Goal: Transaction & Acquisition: Purchase product/service

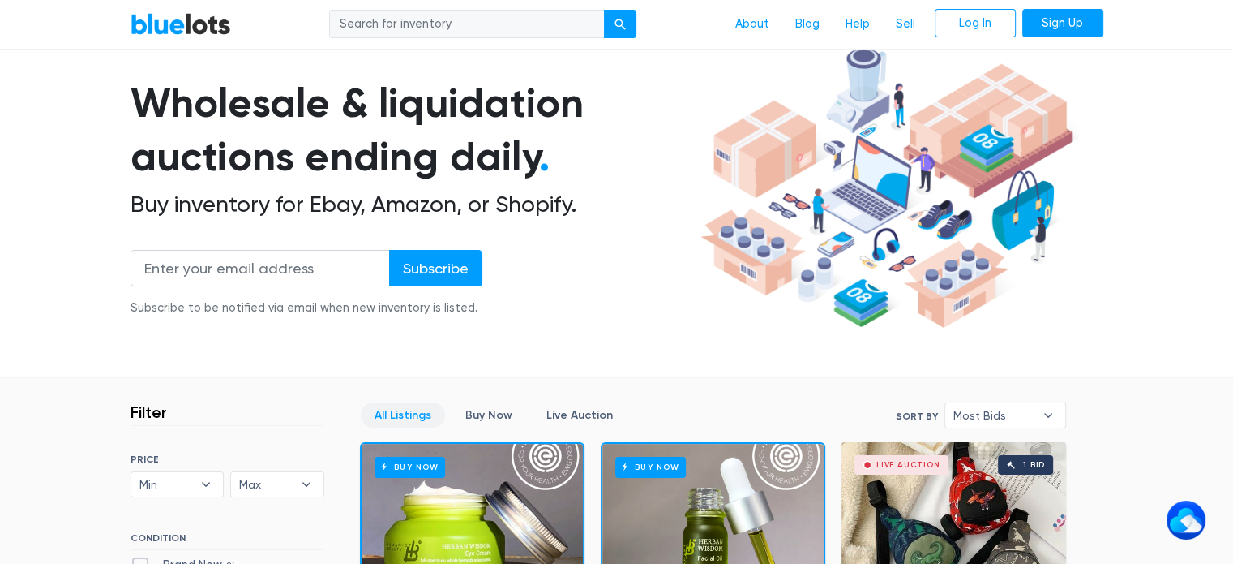
scroll to position [81, 0]
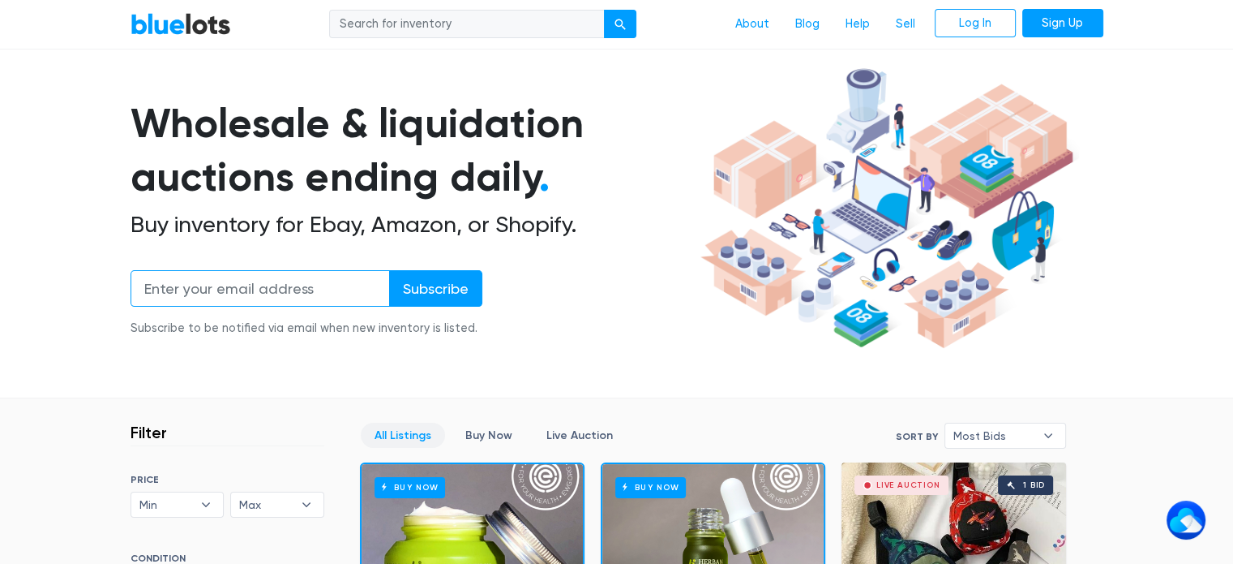
click at [280, 288] on input "email" at bounding box center [260, 288] width 259 height 36
click at [387, 21] on input "search" at bounding box center [467, 24] width 276 height 29
type input "back pack purses"
click at [604, 10] on button "submit" at bounding box center [620, 24] width 32 height 29
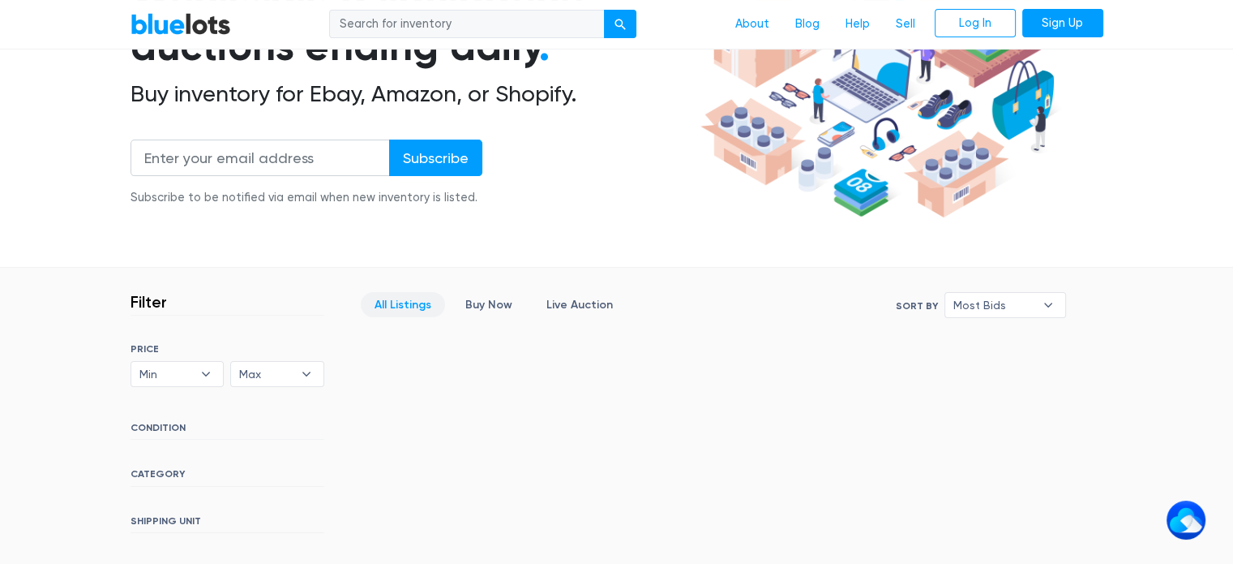
scroll to position [243, 0]
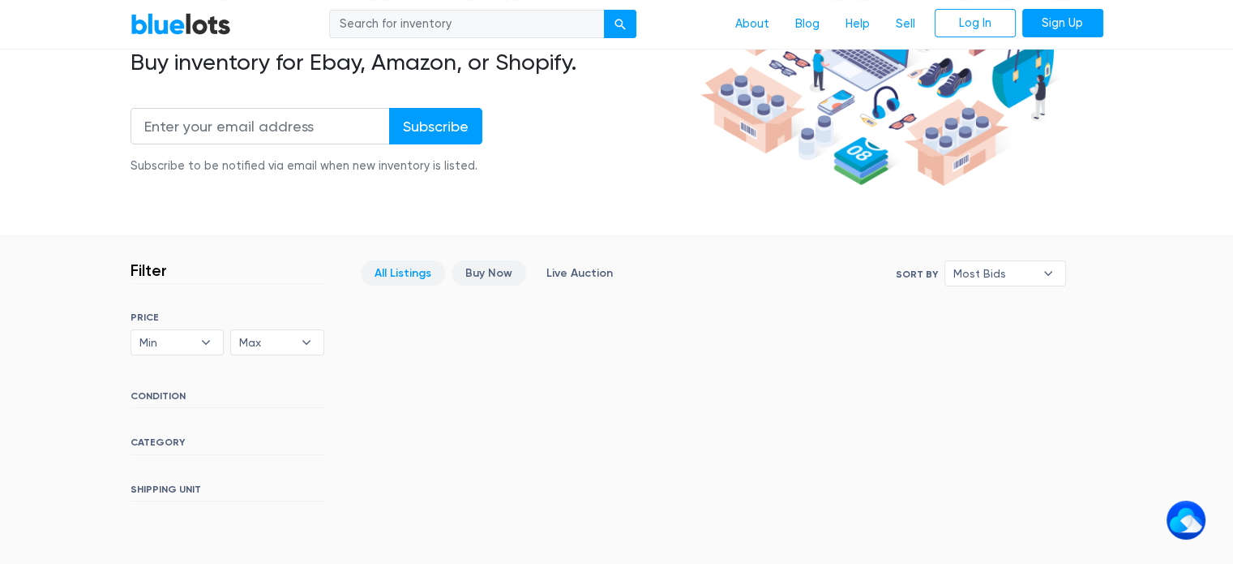
click at [486, 268] on link "Buy Now" at bounding box center [489, 272] width 75 height 25
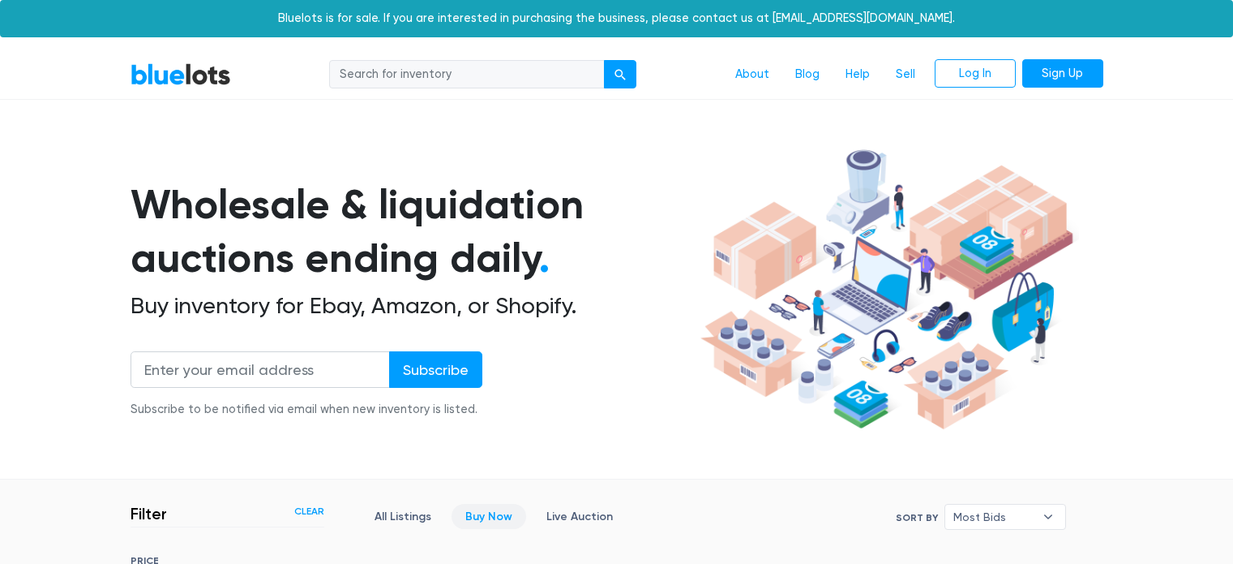
scroll to position [436, 0]
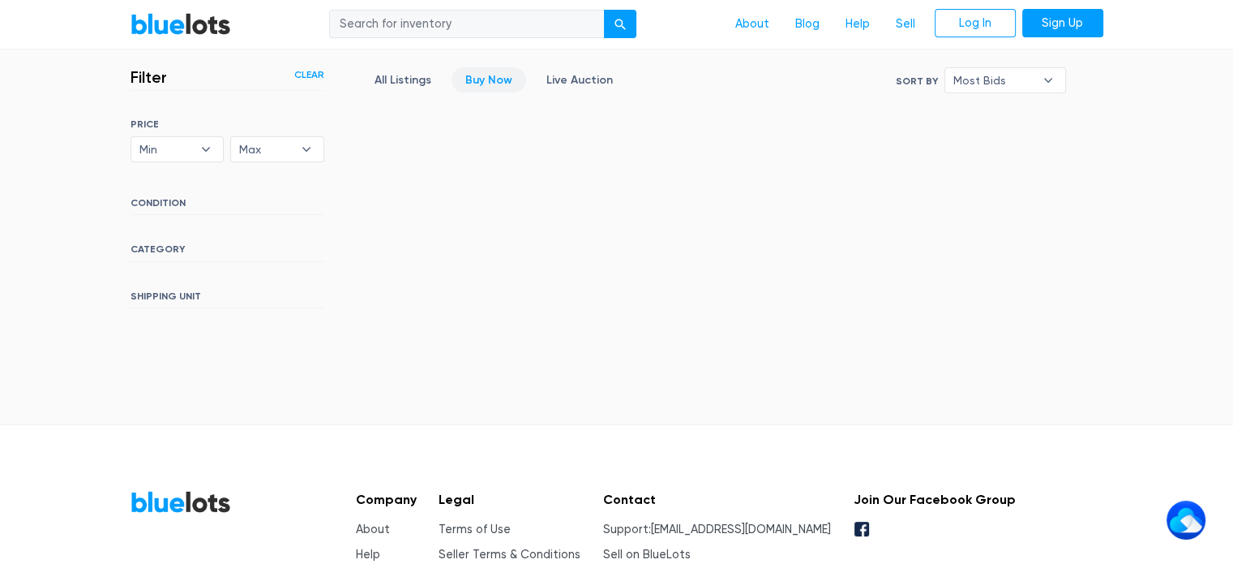
click at [158, 197] on h6 "CONDITION" at bounding box center [228, 206] width 194 height 18
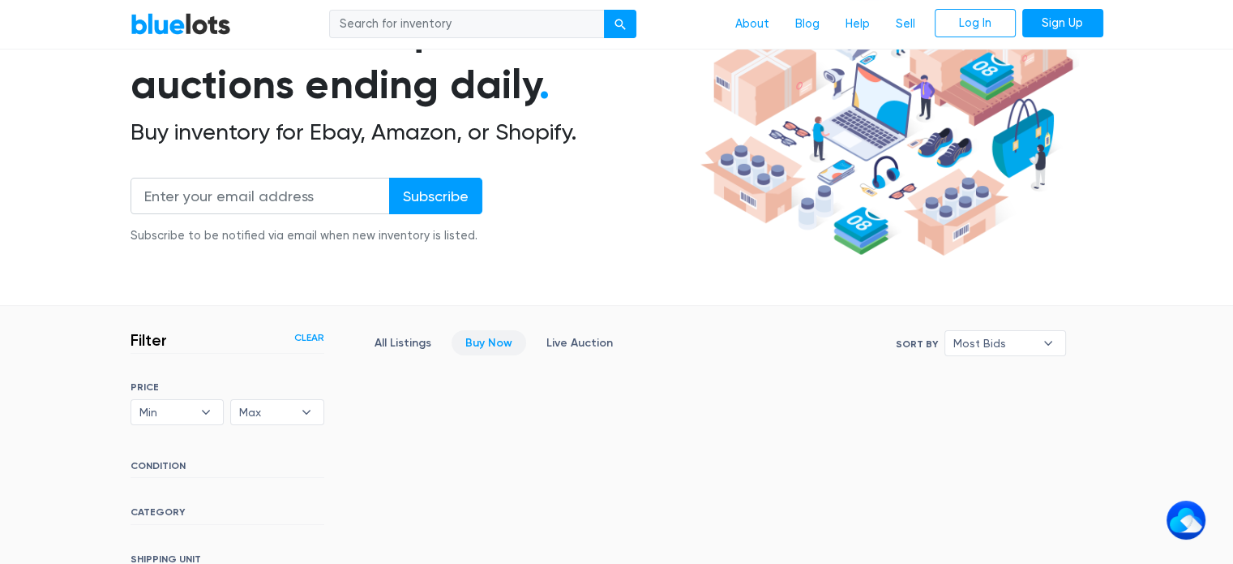
scroll to position [193, 0]
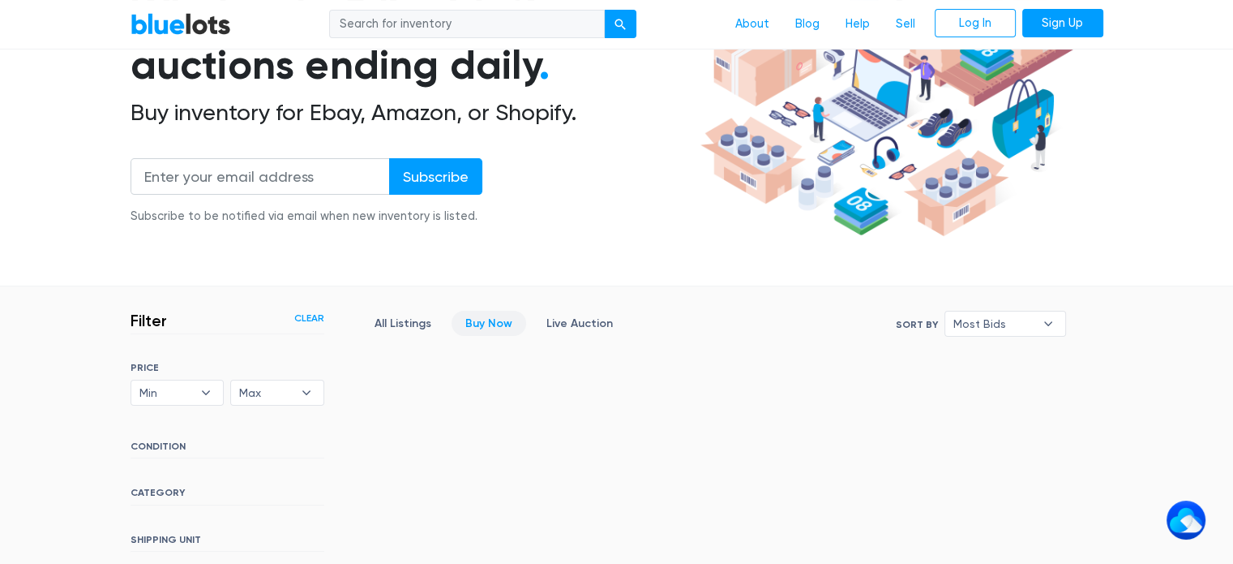
click at [437, 27] on input "search" at bounding box center [467, 24] width 276 height 29
type input "purses"
click at [604, 10] on button "submit" at bounding box center [620, 24] width 32 height 29
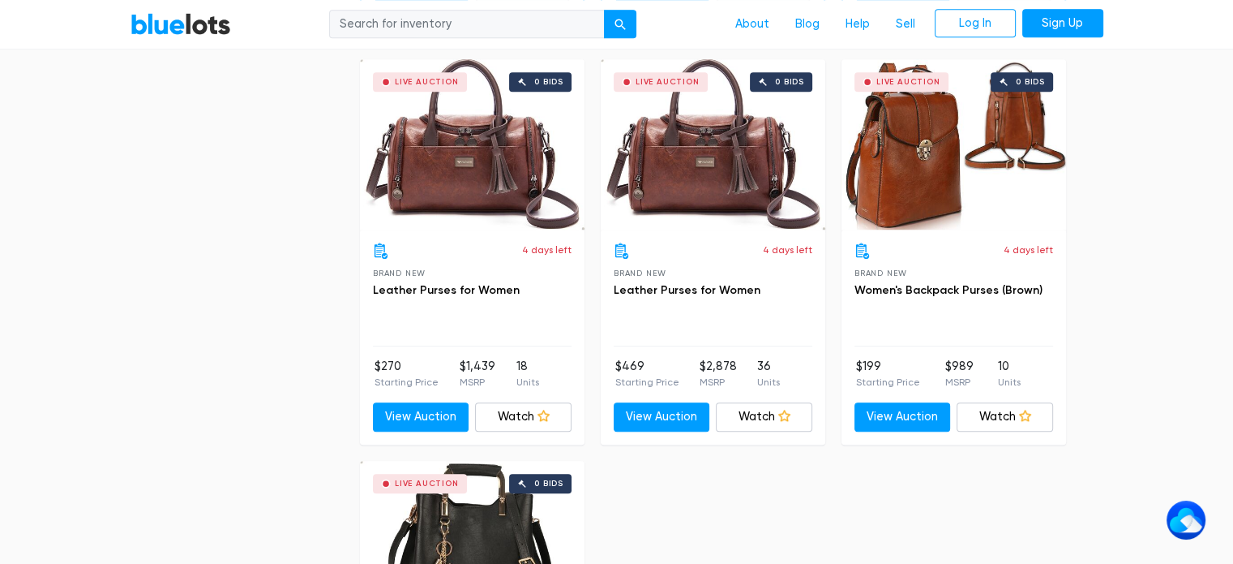
scroll to position [892, 0]
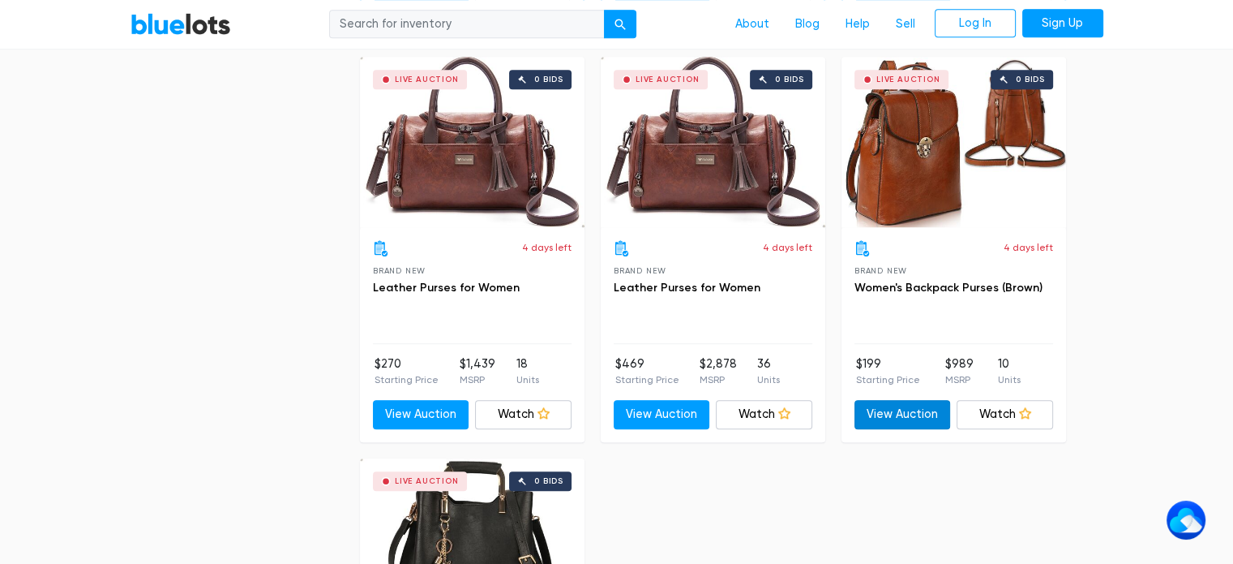
click at [906, 412] on link "View Auction" at bounding box center [903, 414] width 96 height 29
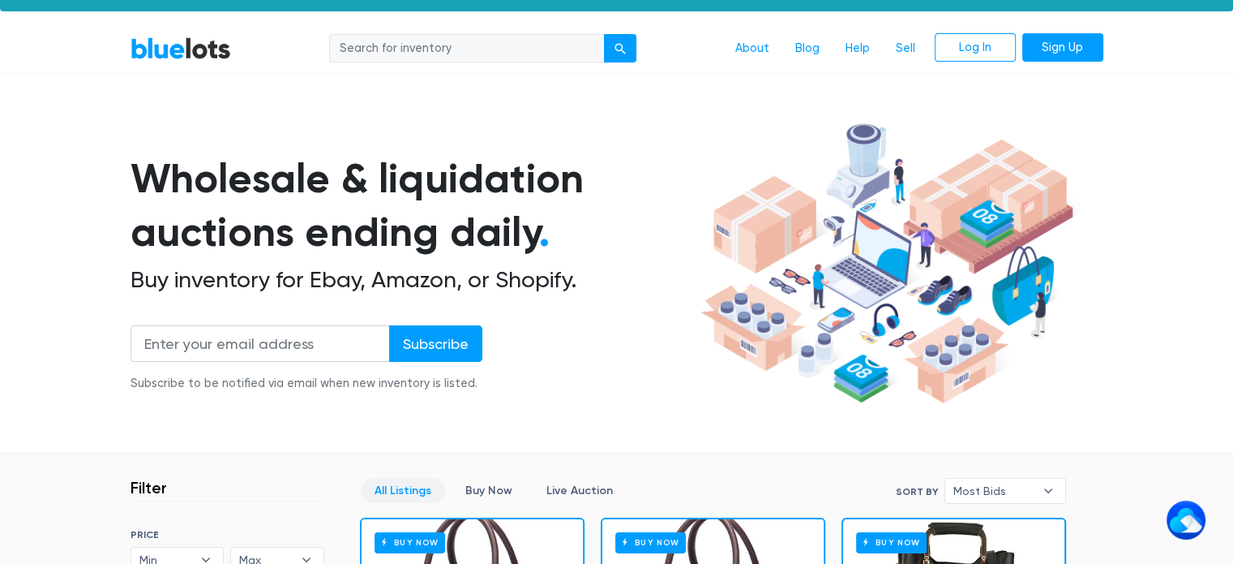
scroll to position [0, 0]
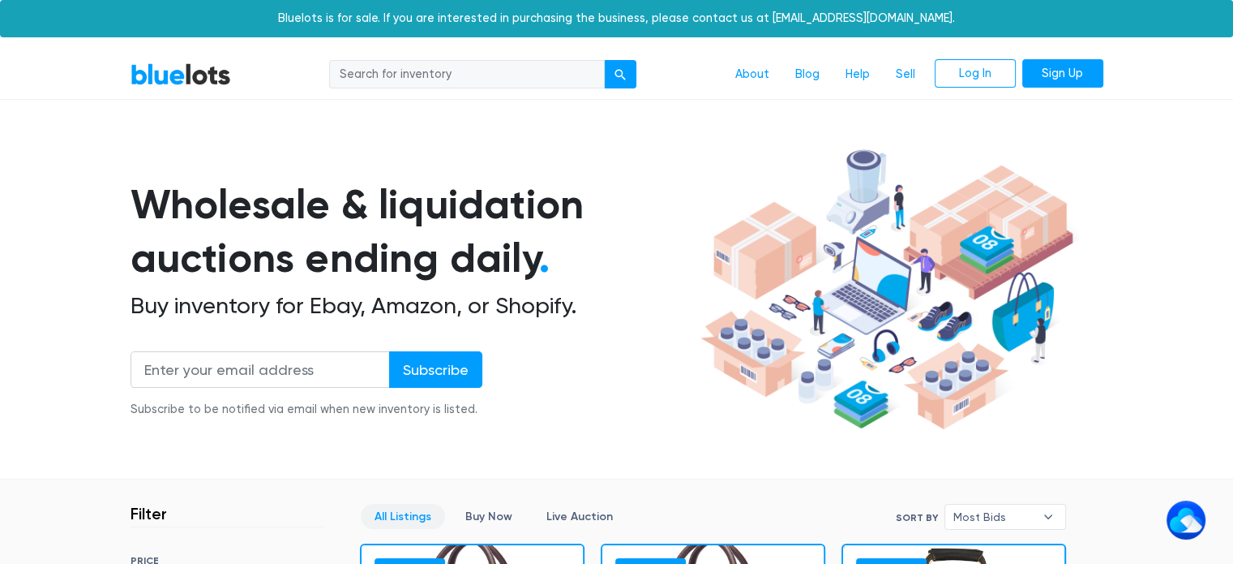
click at [459, 74] on input "search" at bounding box center [467, 74] width 276 height 29
type input "baseball cards"
click at [604, 60] on button "submit" at bounding box center [620, 74] width 32 height 29
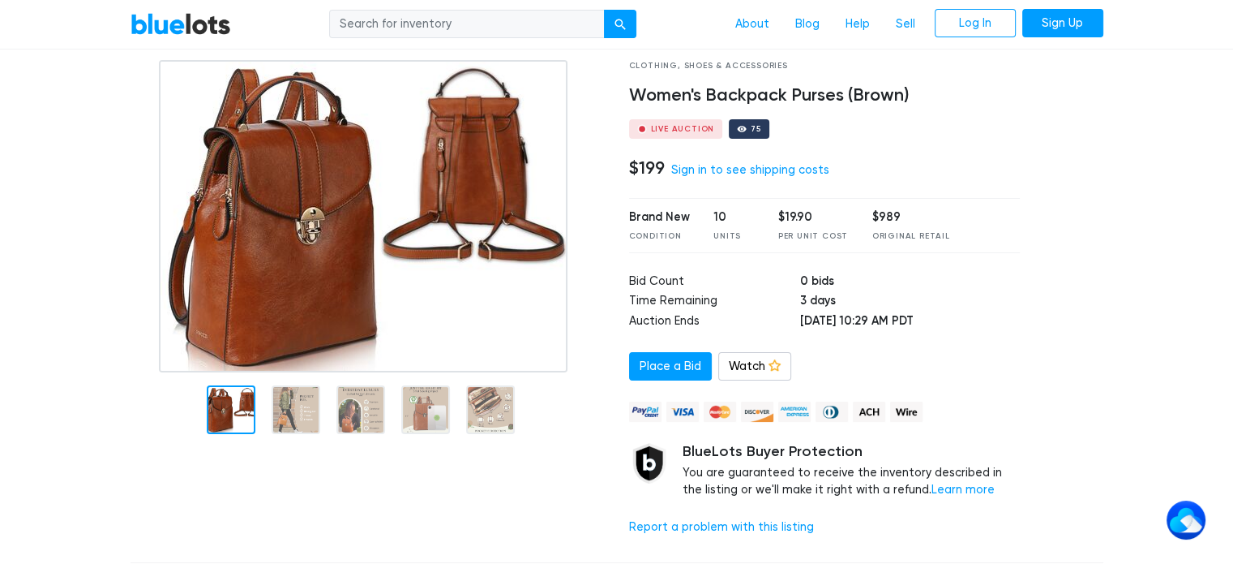
scroll to position [81, 0]
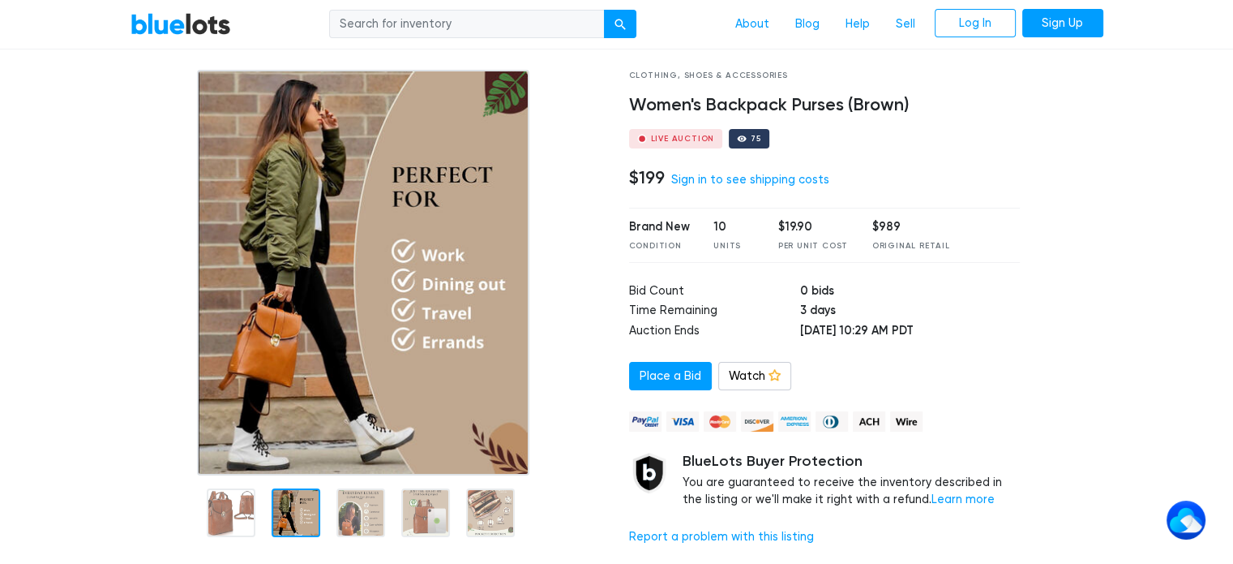
click at [294, 424] on img at bounding box center [363, 272] width 333 height 405
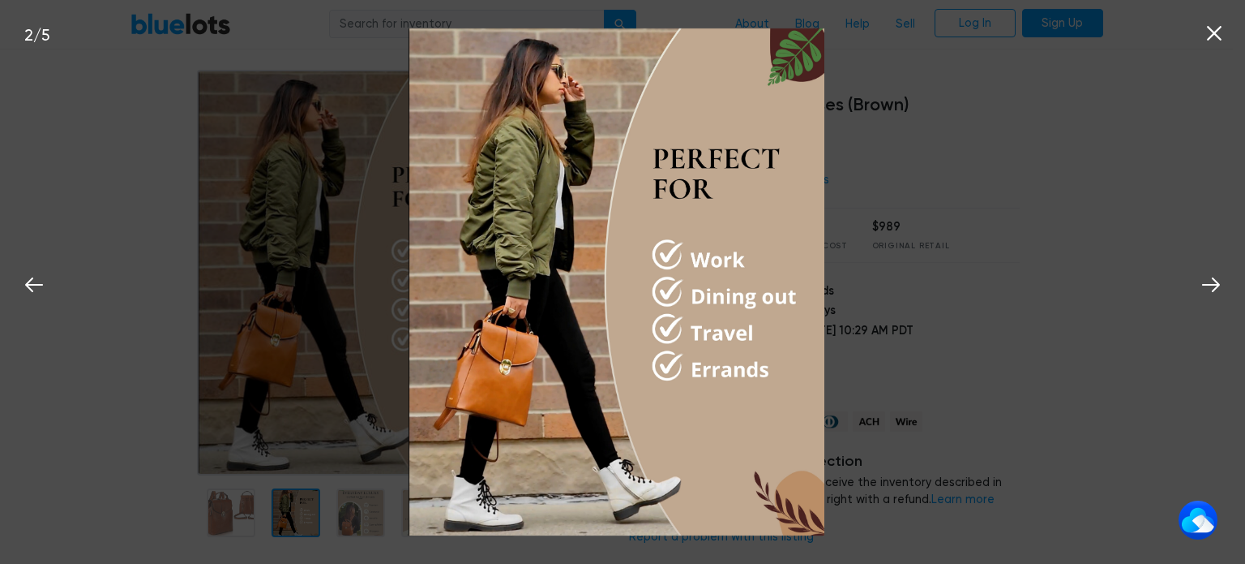
click at [925, 106] on div "2 / 5" at bounding box center [622, 282] width 1245 height 564
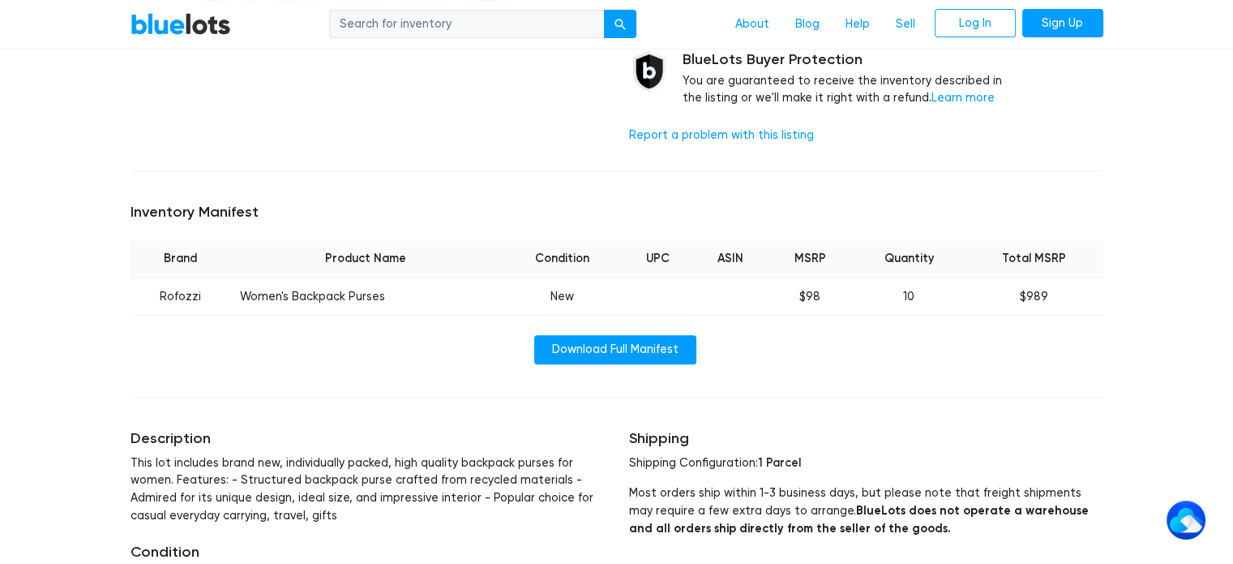
scroll to position [486, 0]
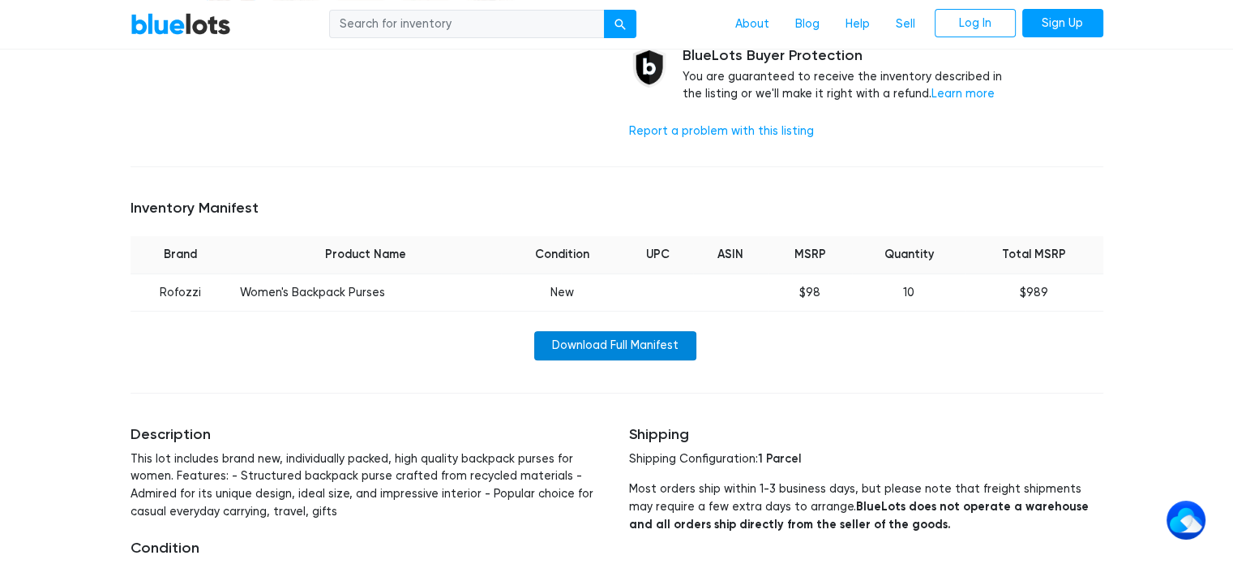
click at [616, 342] on link "Download Full Manifest" at bounding box center [615, 345] width 162 height 29
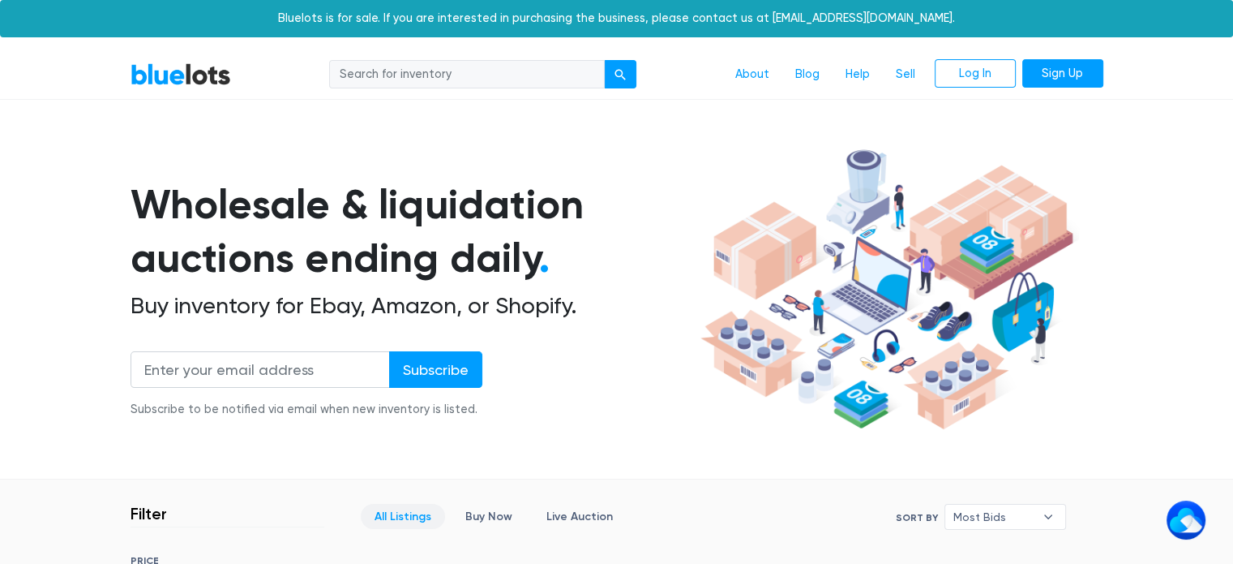
click at [438, 78] on input "search" at bounding box center [467, 74] width 276 height 29
click at [468, 77] on input "search" at bounding box center [467, 74] width 276 height 29
type input "sports"
click at [604, 60] on button "submit" at bounding box center [620, 74] width 32 height 29
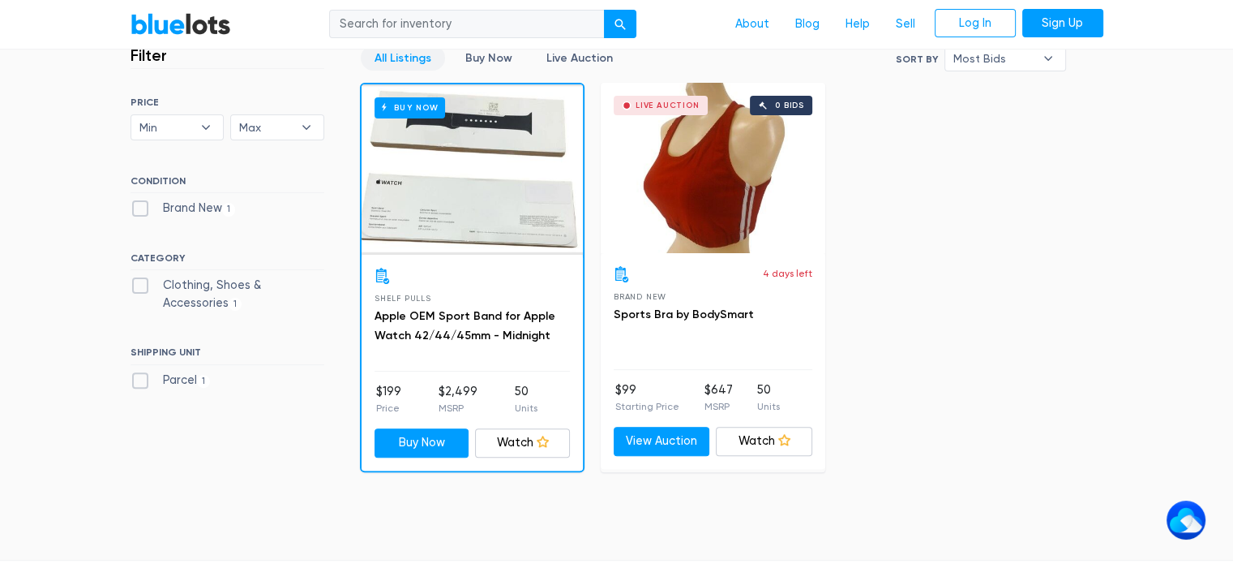
scroll to position [486, 0]
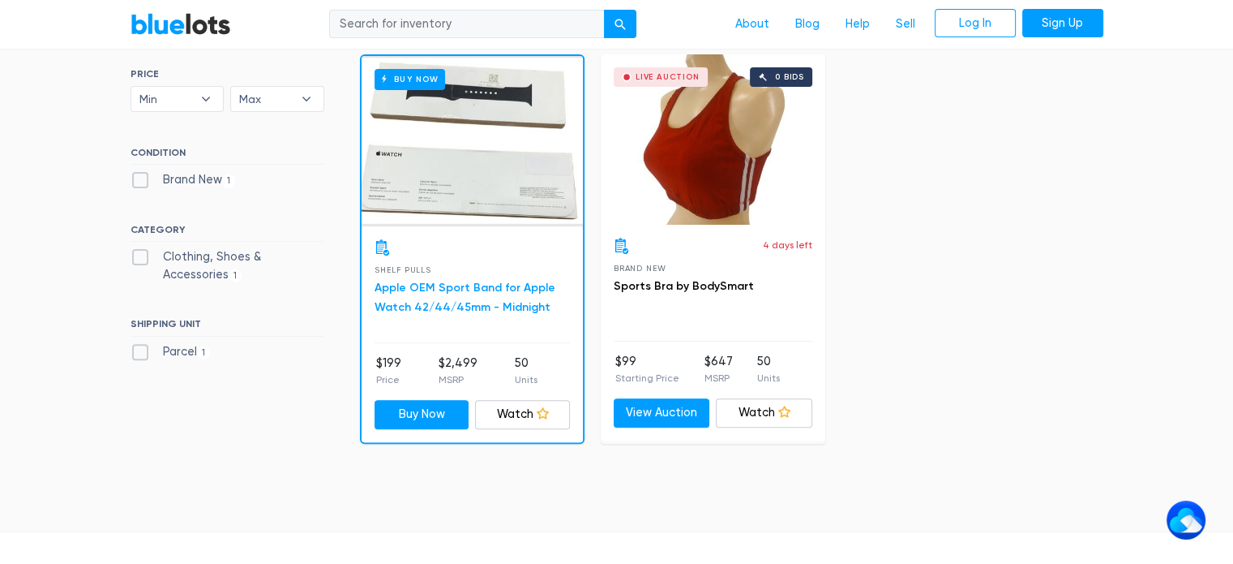
click at [477, 289] on link "Apple OEM Sport Band for Apple Watch 42/44/45mm - Midnight" at bounding box center [465, 297] width 181 height 33
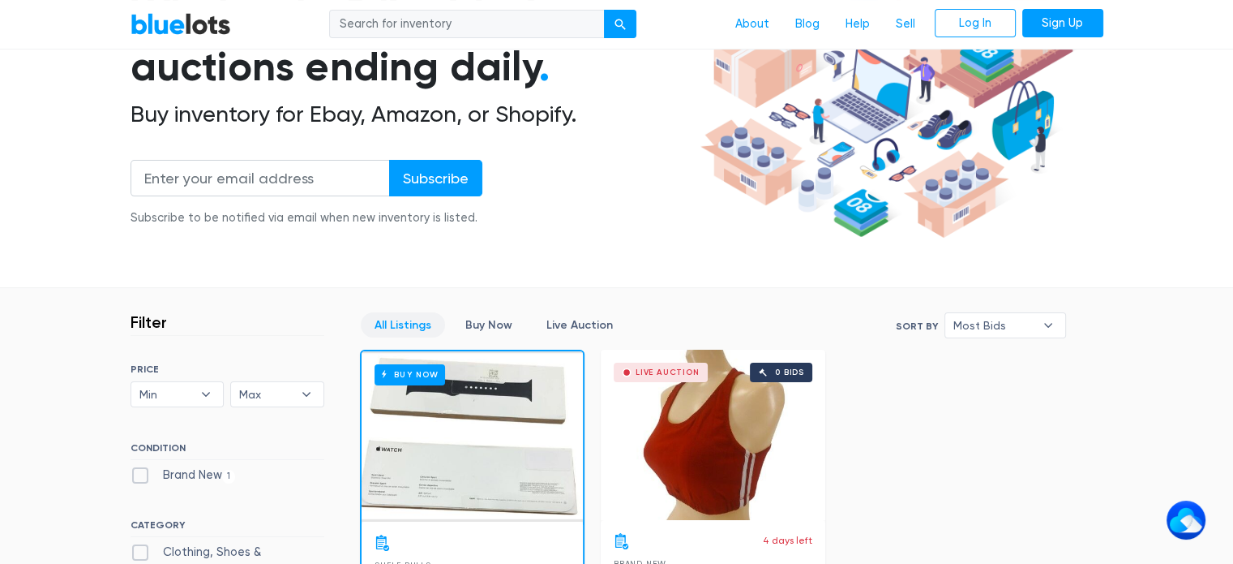
scroll to position [0, 0]
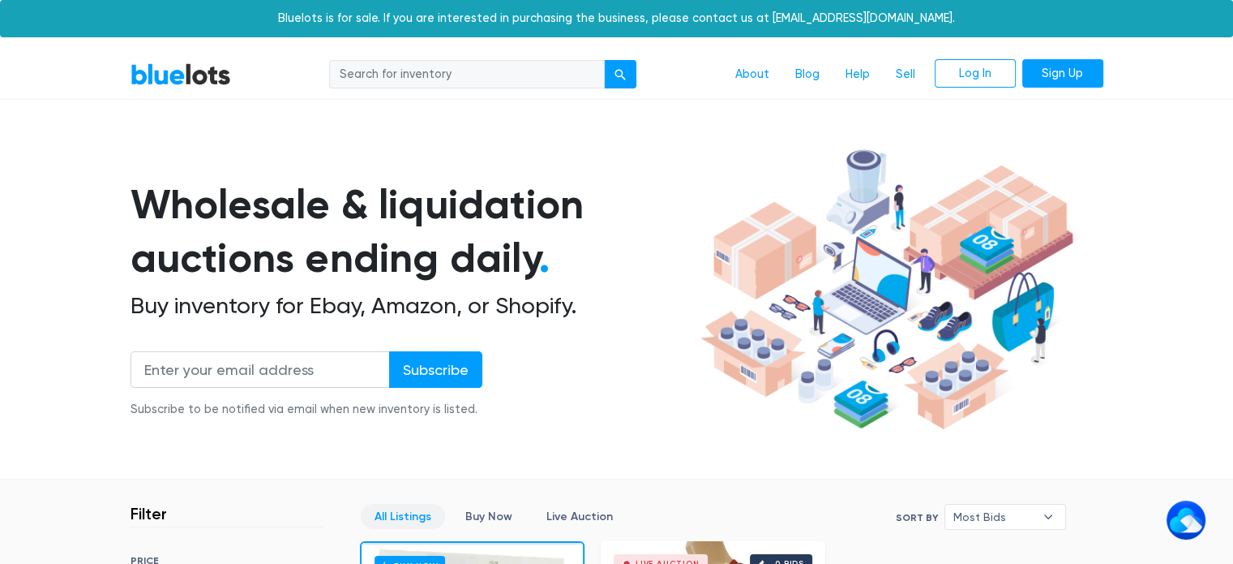
drag, startPoint x: 470, startPoint y: 77, endPoint x: 316, endPoint y: 90, distance: 154.6
click at [316, 90] on nav "BlueLots About Blog Help Sell Log In Sign Up" at bounding box center [616, 74] width 1233 height 49
type input "mens shirts"
click at [604, 60] on button "submit" at bounding box center [620, 74] width 32 height 29
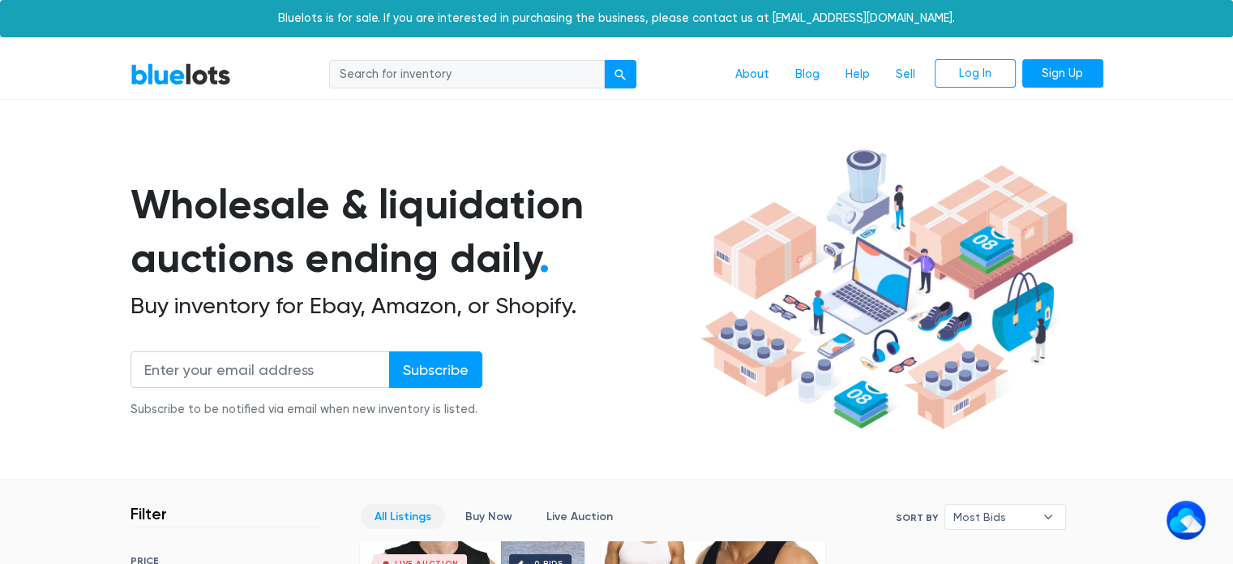
click at [422, 87] on input "search" at bounding box center [467, 74] width 276 height 29
click at [604, 60] on button "submit" at bounding box center [620, 74] width 32 height 29
click at [345, 79] on input "shoes" at bounding box center [467, 74] width 276 height 29
type input "tabletshoes"
click at [604, 60] on button "submit" at bounding box center [620, 74] width 32 height 29
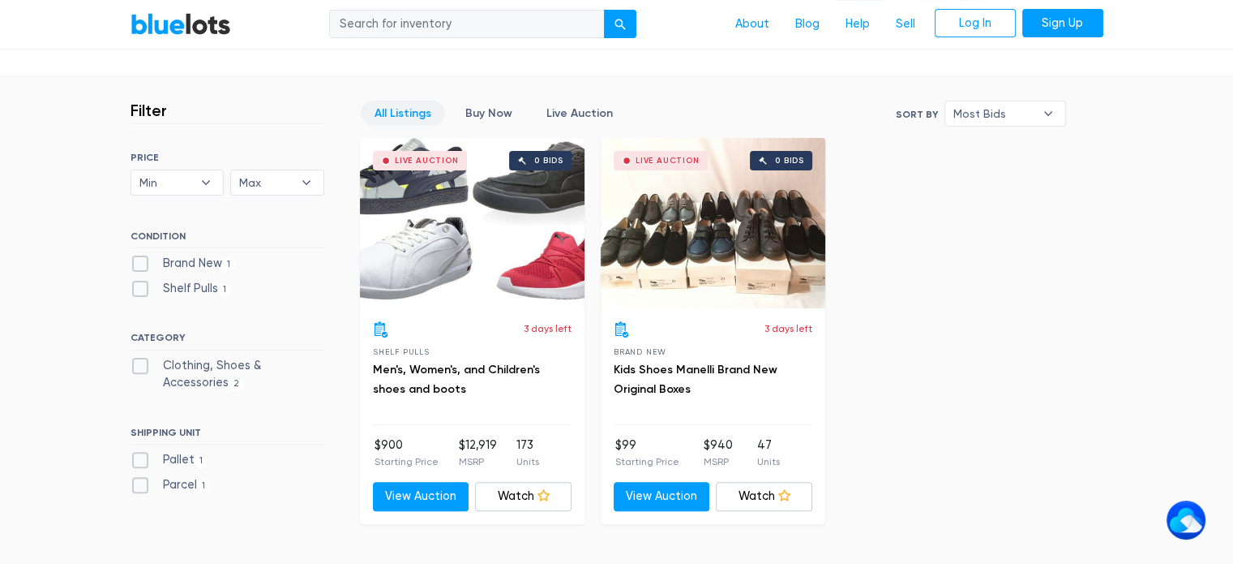
scroll to position [405, 0]
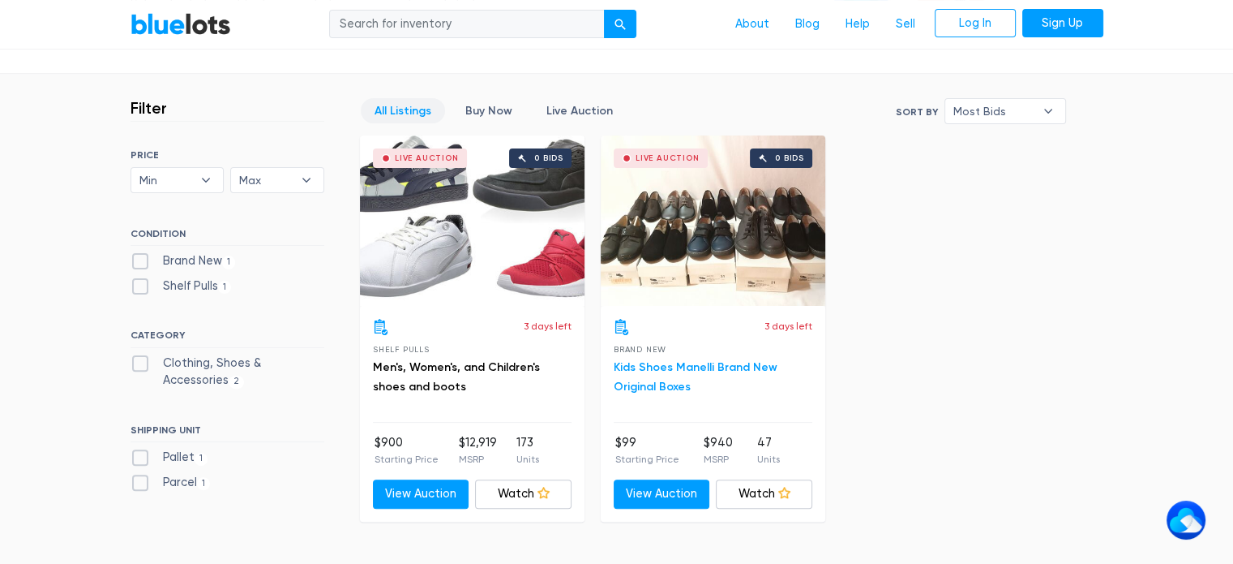
click at [674, 362] on link "Kids Shoes Manelli Brand New Original Boxes" at bounding box center [696, 376] width 164 height 33
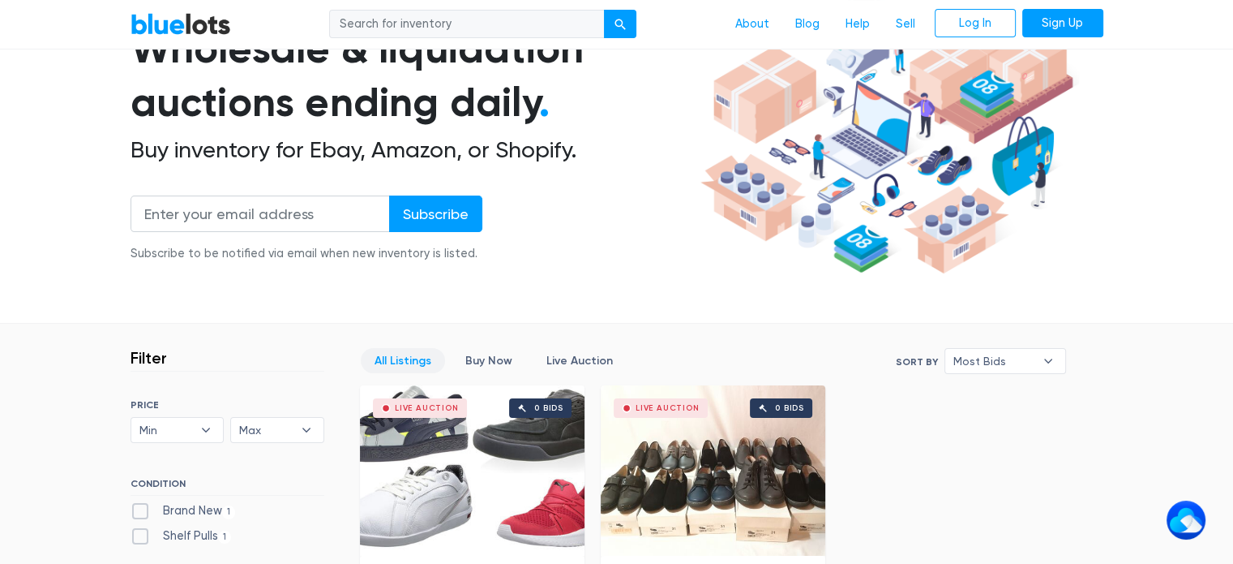
scroll to position [70, 0]
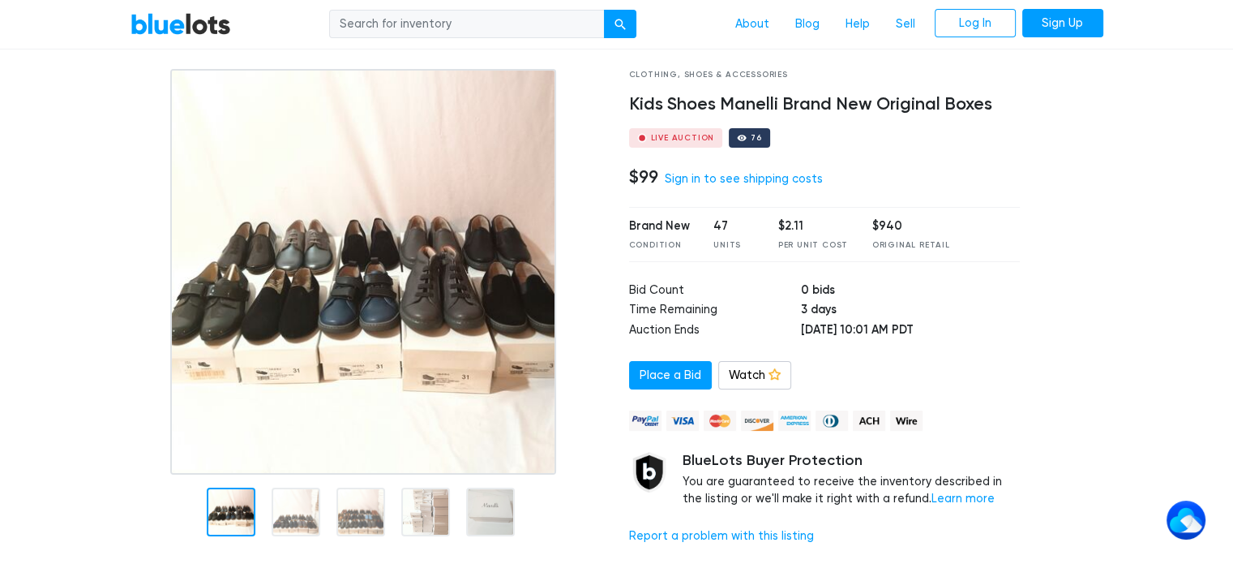
scroll to position [81, 0]
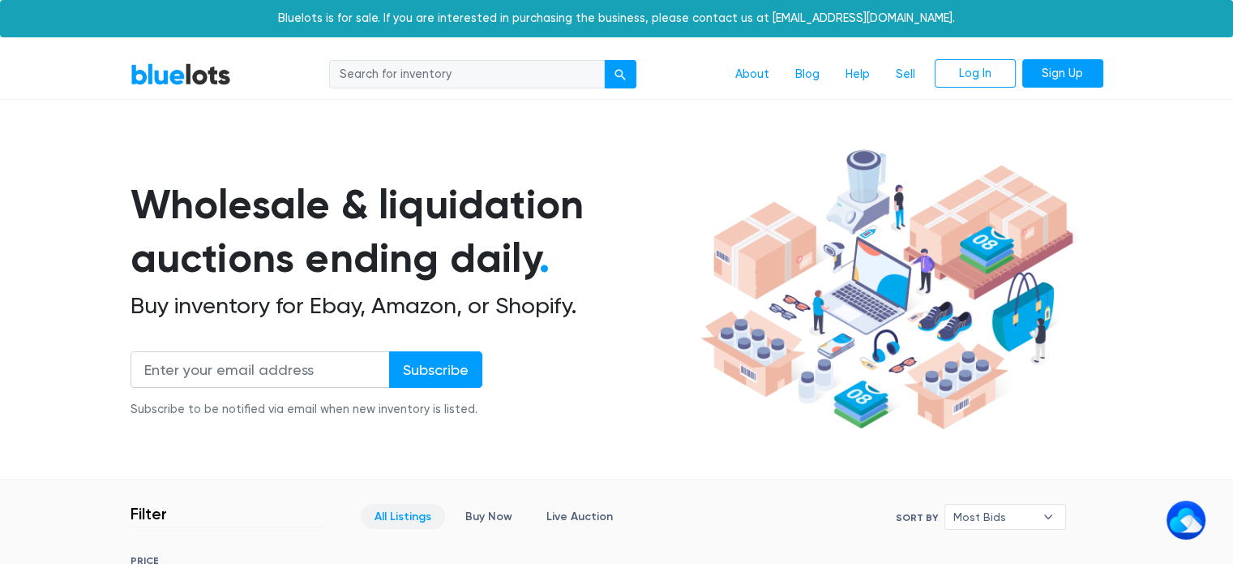
click at [366, 73] on input "search" at bounding box center [467, 74] width 276 height 29
type input "electronics"
click at [604, 60] on button "submit" at bounding box center [620, 74] width 32 height 29
click at [422, 73] on input "search" at bounding box center [467, 74] width 276 height 29
type input "laptops"
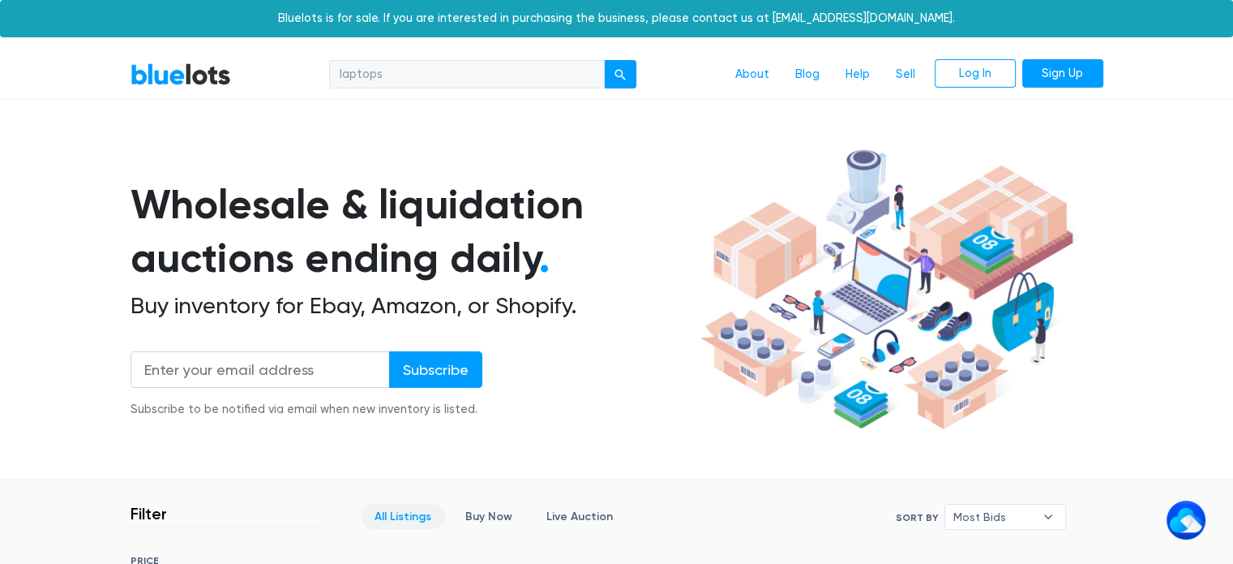
click at [604, 60] on button "submit" at bounding box center [620, 74] width 32 height 29
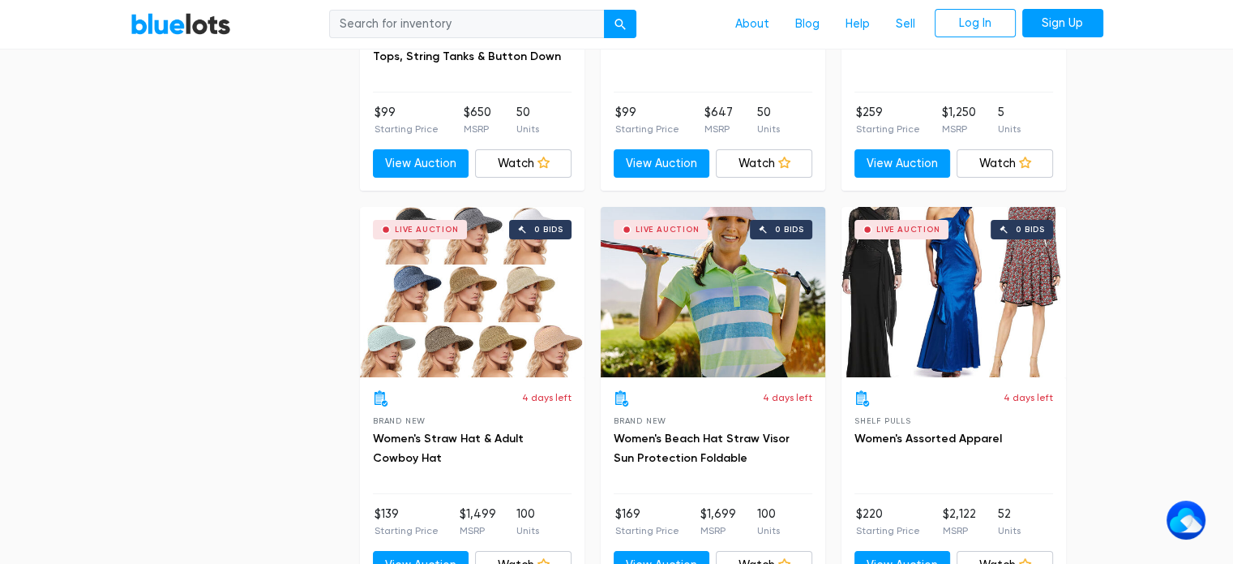
scroll to position [6000, 0]
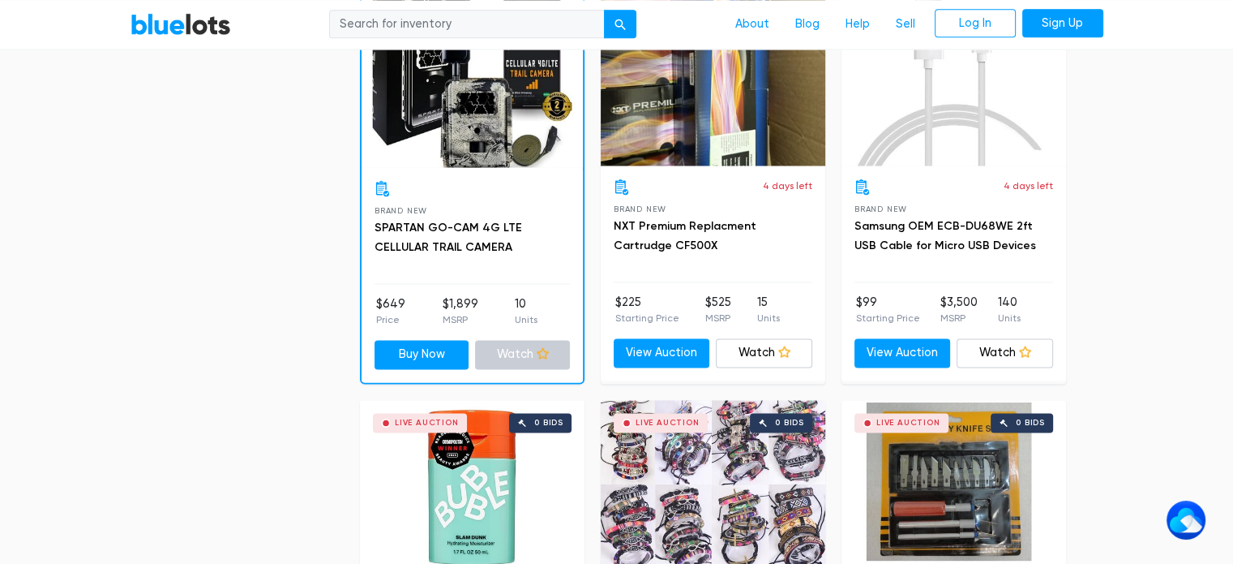
scroll to position [2432, 0]
